Goal: Task Accomplishment & Management: Complete application form

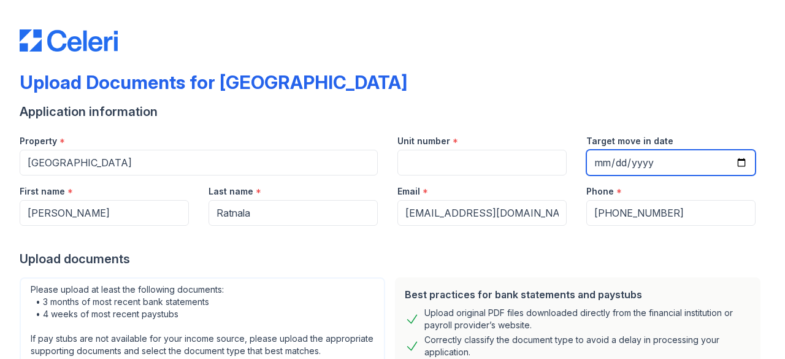
click at [734, 165] on input "Target move in date" at bounding box center [671, 163] width 169 height 26
type input "[DATE]"
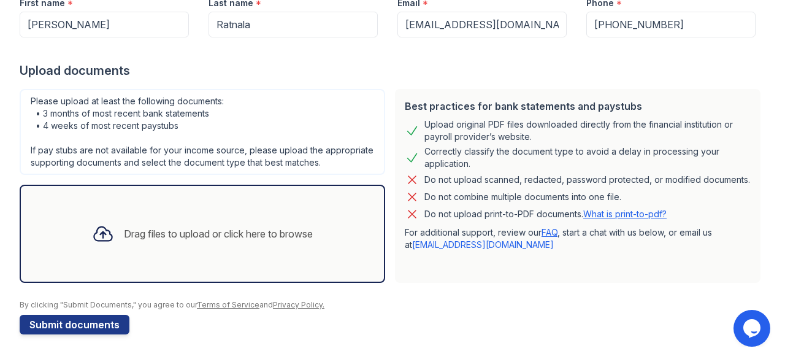
click at [92, 240] on icon at bounding box center [103, 234] width 22 height 22
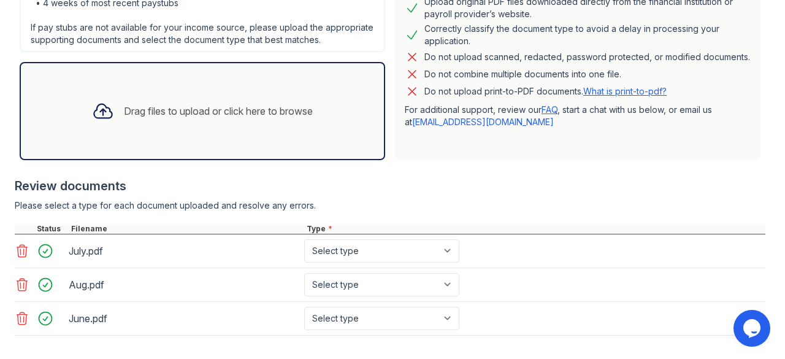
scroll to position [314, 0]
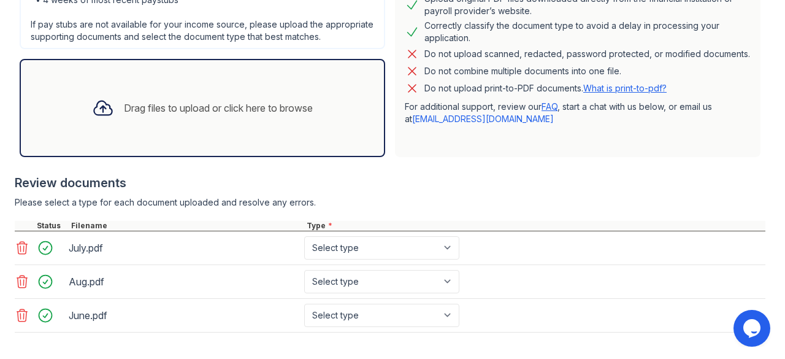
click at [96, 119] on icon at bounding box center [103, 108] width 22 height 22
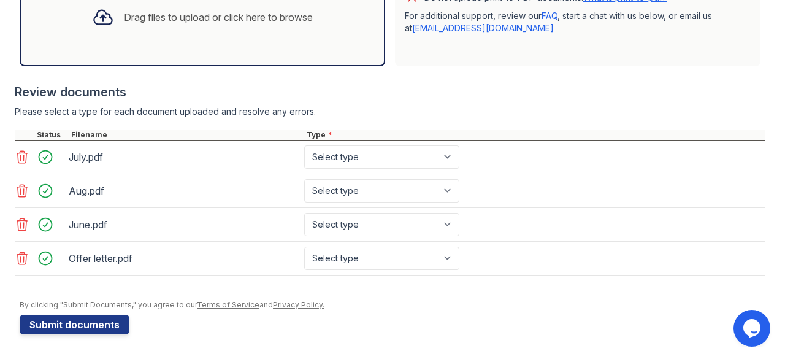
scroll to position [414, 0]
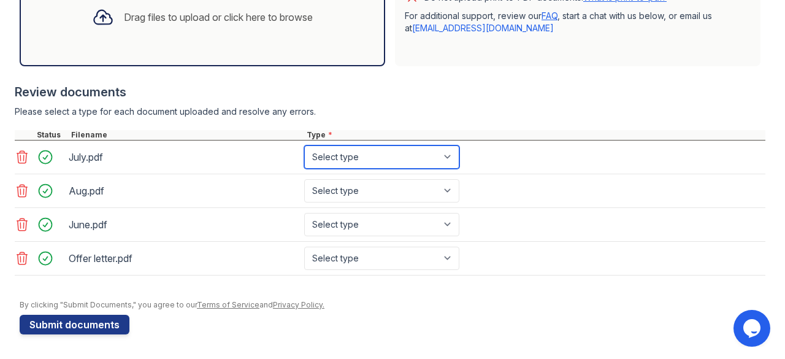
click at [366, 168] on select "Select type Paystub Bank Statement Offer Letter Tax Documents Benefit Award Let…" at bounding box center [381, 156] width 155 height 23
select select "bank_statement"
click at [304, 148] on select "Select type Paystub Bank Statement Offer Letter Tax Documents Benefit Award Let…" at bounding box center [381, 156] width 155 height 23
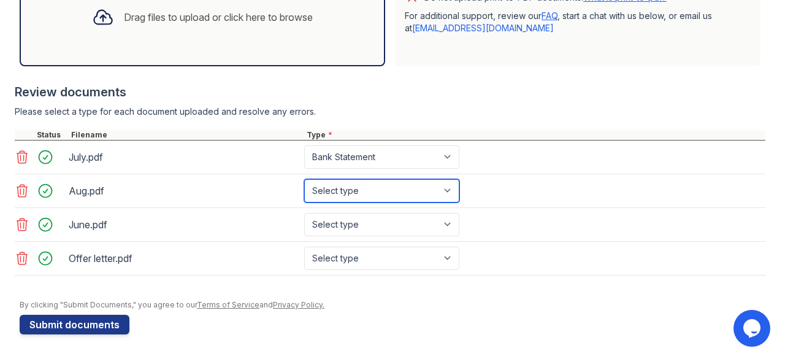
click at [376, 196] on select "Select type Paystub Bank Statement Offer Letter Tax Documents Benefit Award Let…" at bounding box center [381, 190] width 155 height 23
select select "bank_statement"
click at [304, 181] on select "Select type Paystub Bank Statement Offer Letter Tax Documents Benefit Award Let…" at bounding box center [381, 190] width 155 height 23
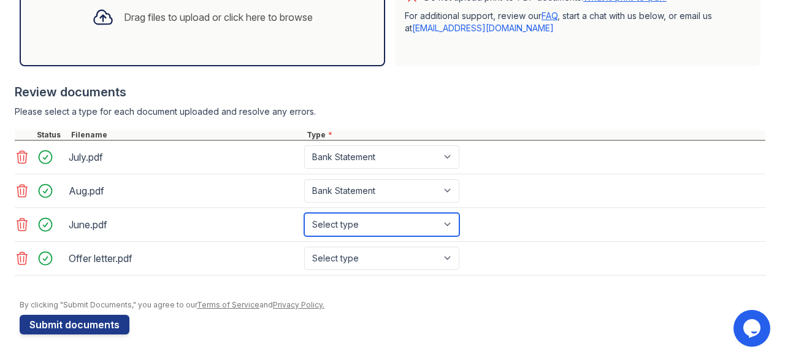
click at [357, 226] on select "Select type Paystub Bank Statement Offer Letter Tax Documents Benefit Award Let…" at bounding box center [381, 224] width 155 height 23
select select "bank_statement"
click at [304, 214] on select "Select type Paystub Bank Statement Offer Letter Tax Documents Benefit Award Let…" at bounding box center [381, 224] width 155 height 23
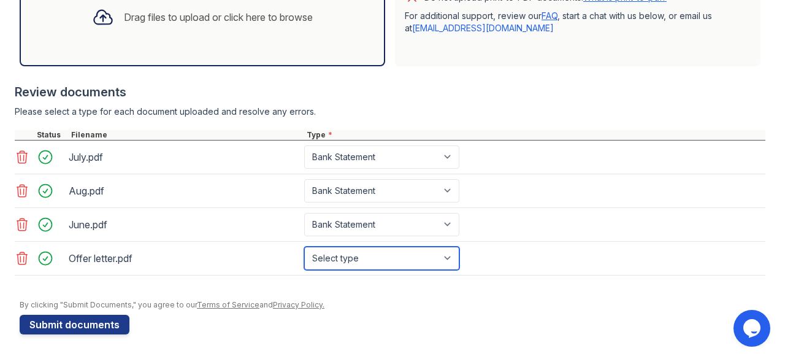
click at [351, 256] on select "Select type Paystub Bank Statement Offer Letter Tax Documents Benefit Award Let…" at bounding box center [381, 258] width 155 height 23
select select "offer_letter"
click at [304, 247] on select "Select type Paystub Bank Statement Offer Letter Tax Documents Benefit Award Let…" at bounding box center [381, 258] width 155 height 23
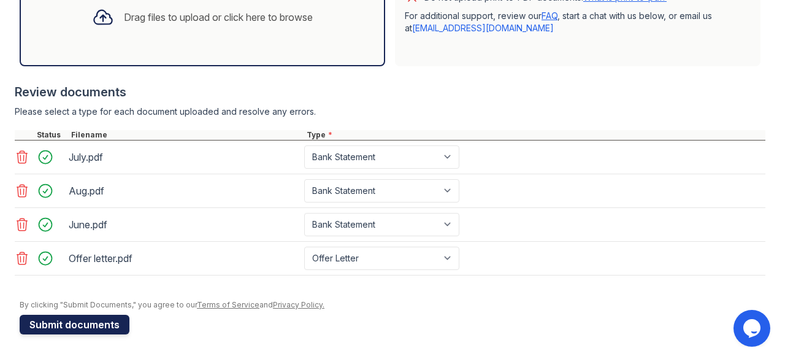
click at [88, 333] on button "Submit documents" at bounding box center [75, 325] width 110 height 20
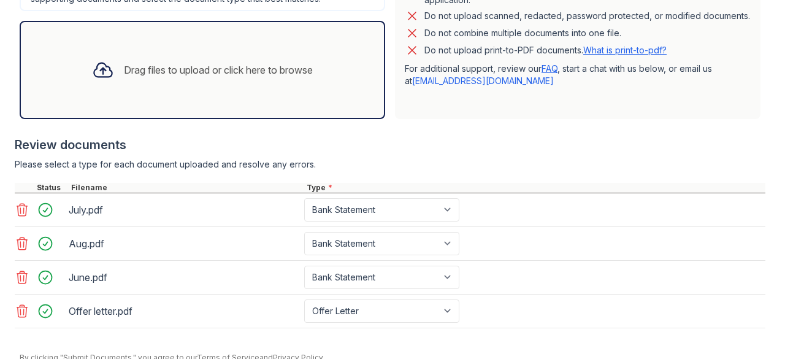
scroll to position [465, 0]
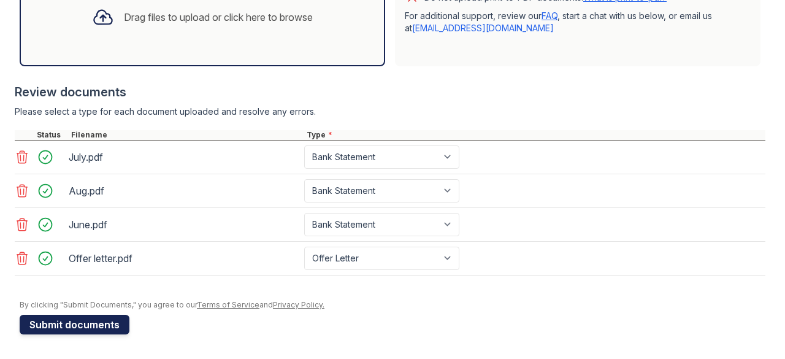
click at [90, 323] on button "Submit documents" at bounding box center [75, 325] width 110 height 20
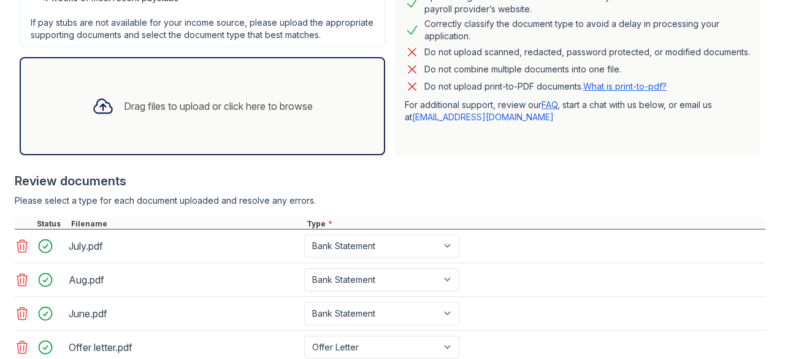
scroll to position [367, 0]
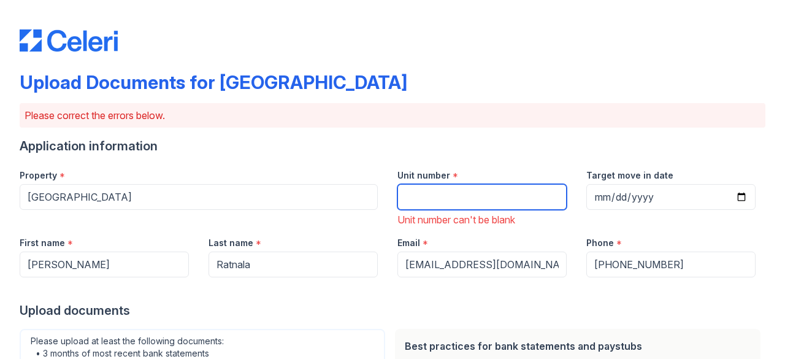
click at [441, 190] on input "Unit number" at bounding box center [482, 197] width 169 height 26
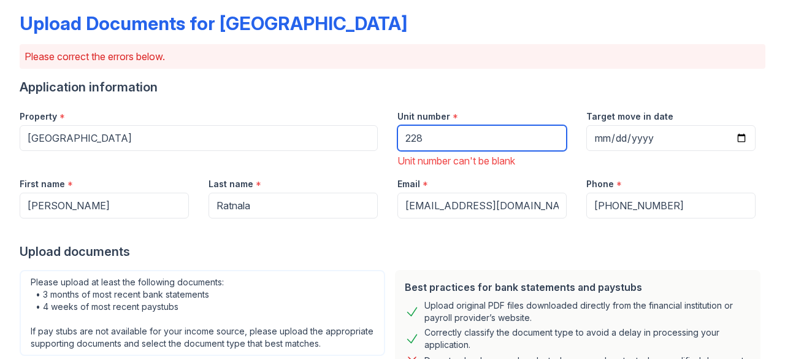
scroll to position [71, 0]
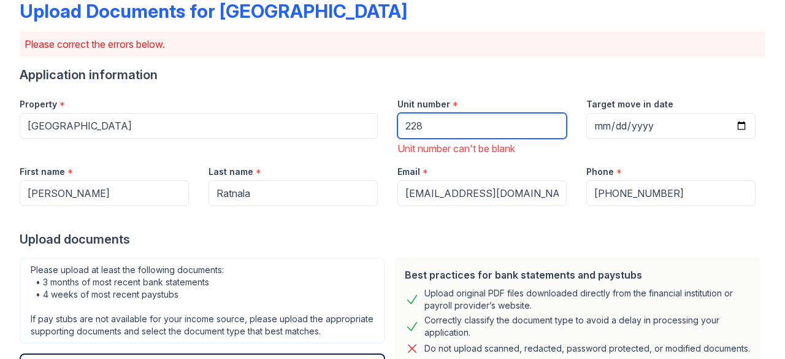
type input "228"
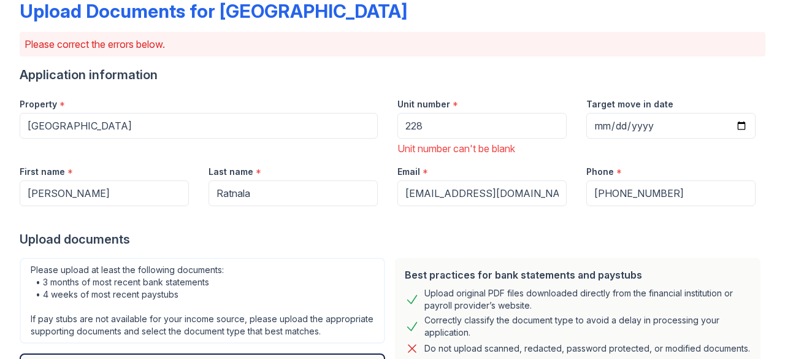
click at [521, 242] on div "Upload documents" at bounding box center [393, 239] width 746 height 17
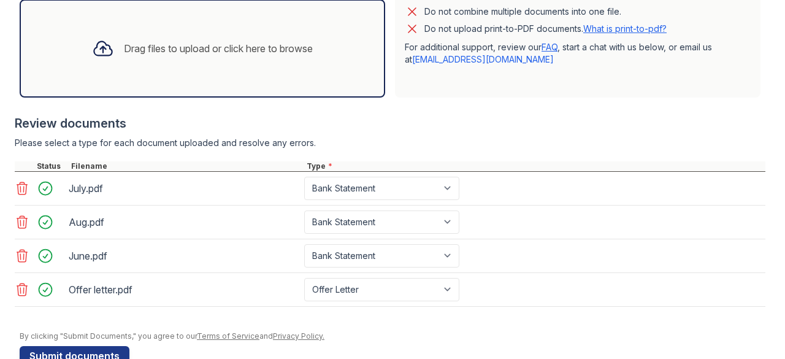
scroll to position [465, 0]
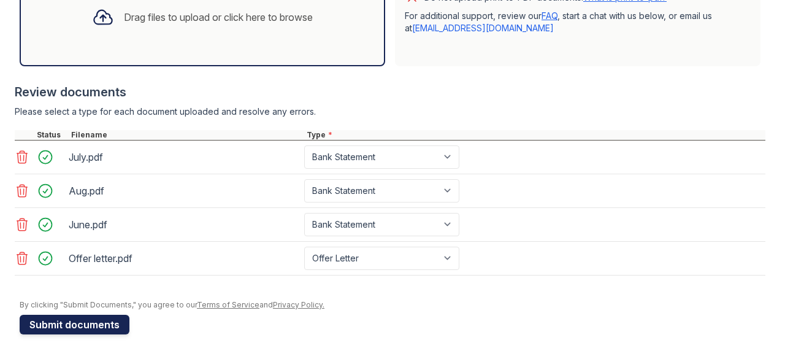
click at [85, 322] on button "Submit documents" at bounding box center [75, 325] width 110 height 20
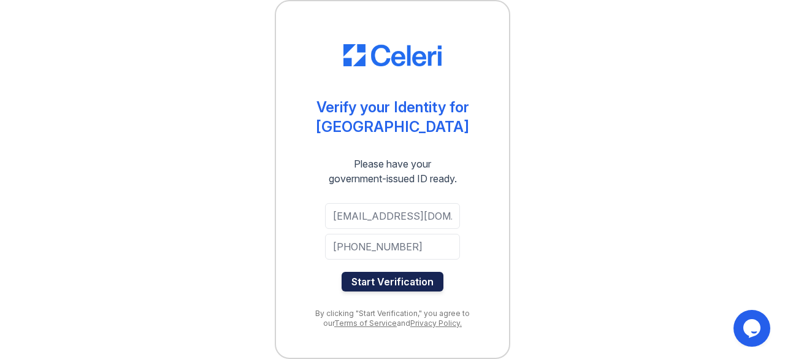
click at [387, 287] on button "Start Verification" at bounding box center [393, 282] width 102 height 20
